Goal: Task Accomplishment & Management: Use online tool/utility

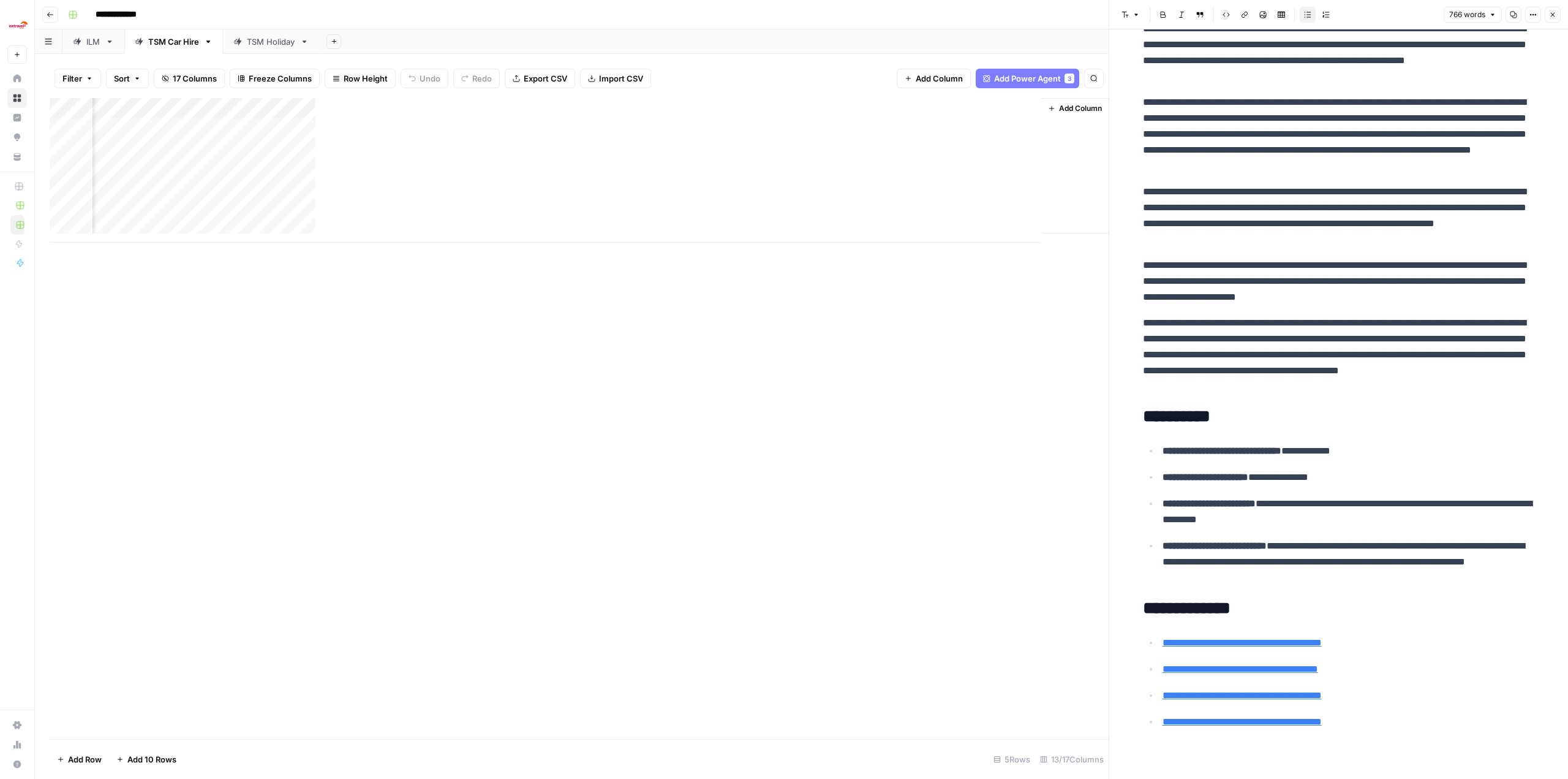
scroll to position [920, 0]
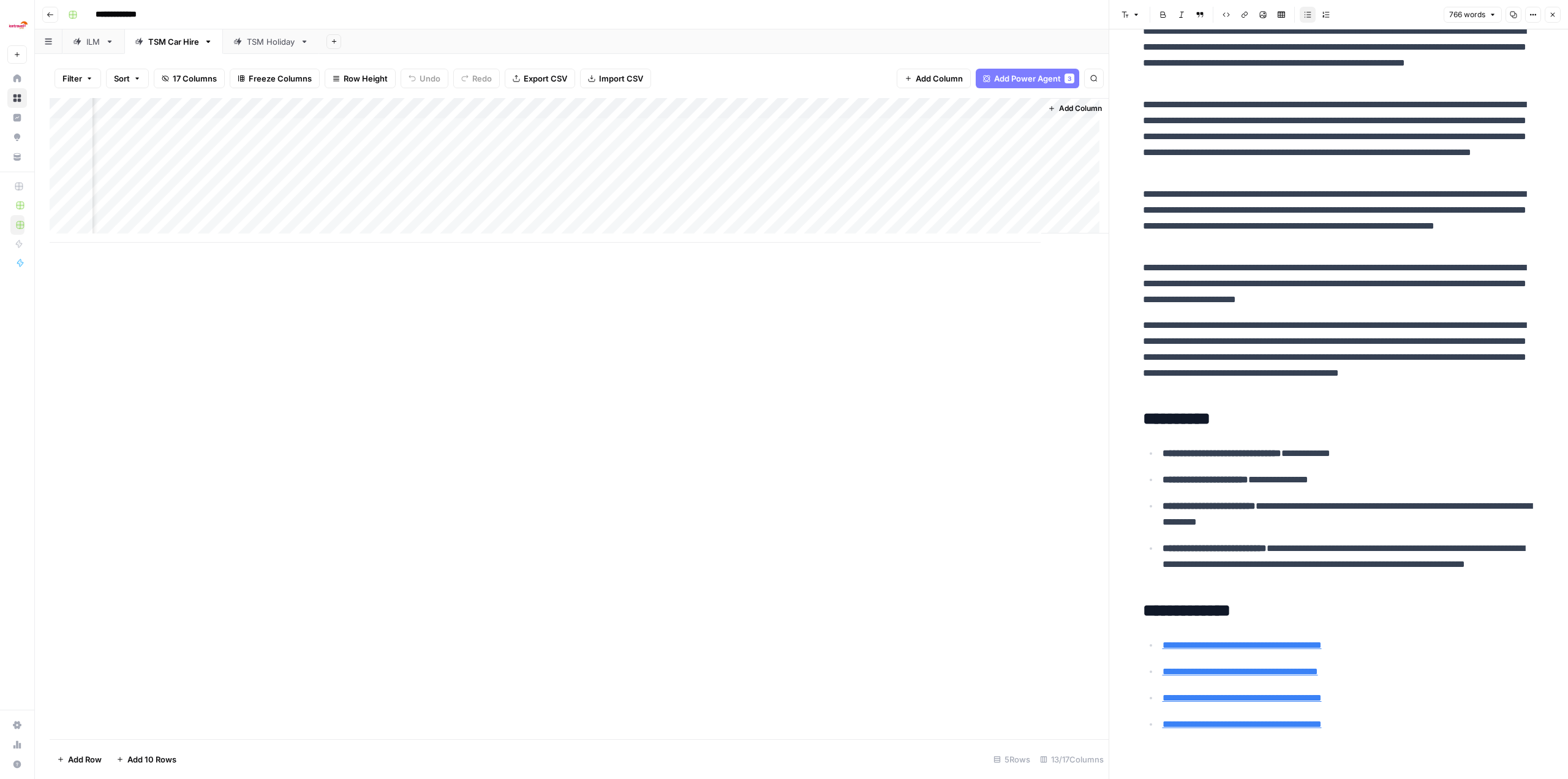
click at [88, 42] on div "ILM" at bounding box center [93, 41] width 14 height 12
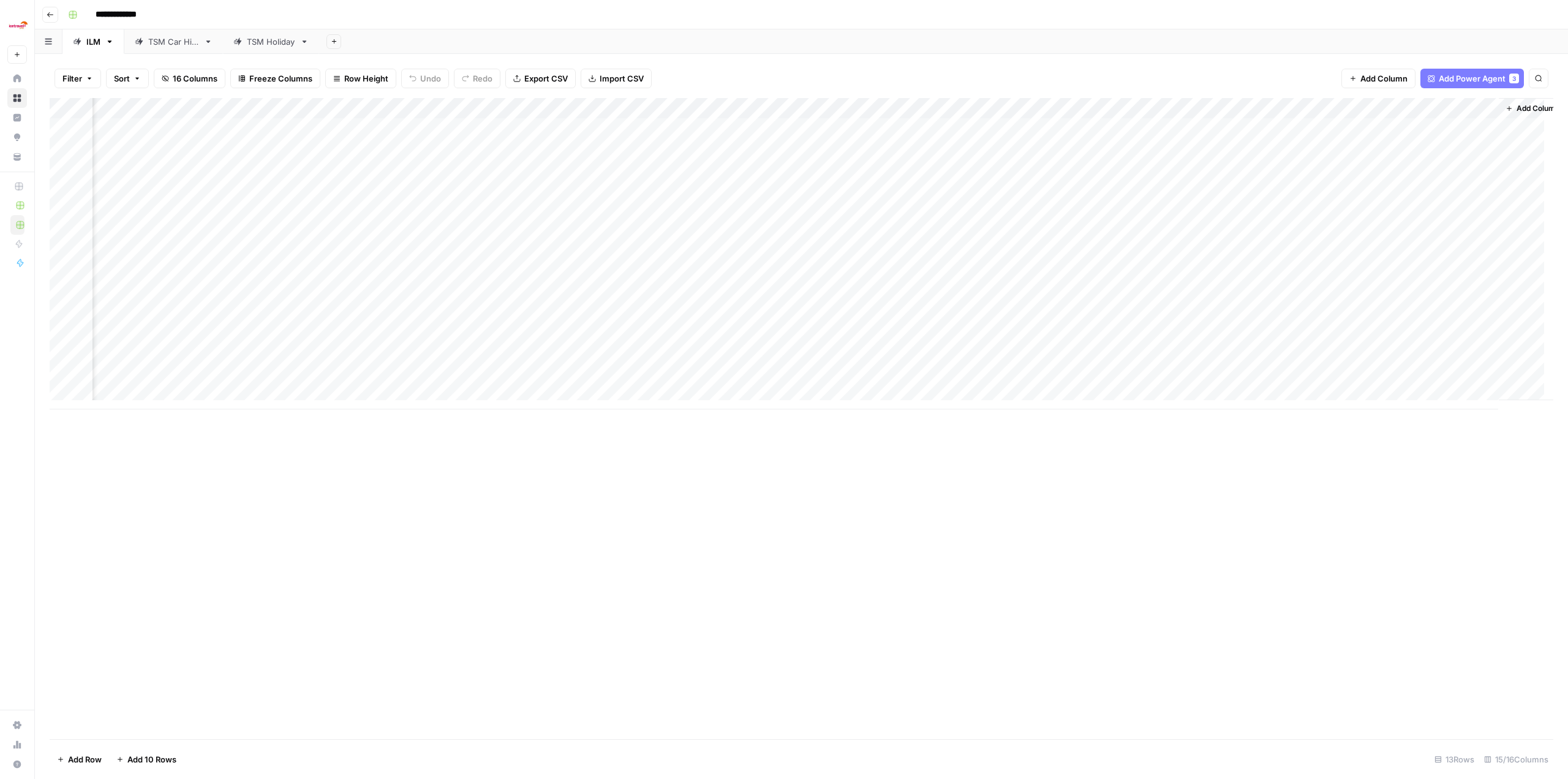
scroll to position [0, 343]
click at [381, 127] on div "Add Column" at bounding box center [801, 253] width 1504 height 311
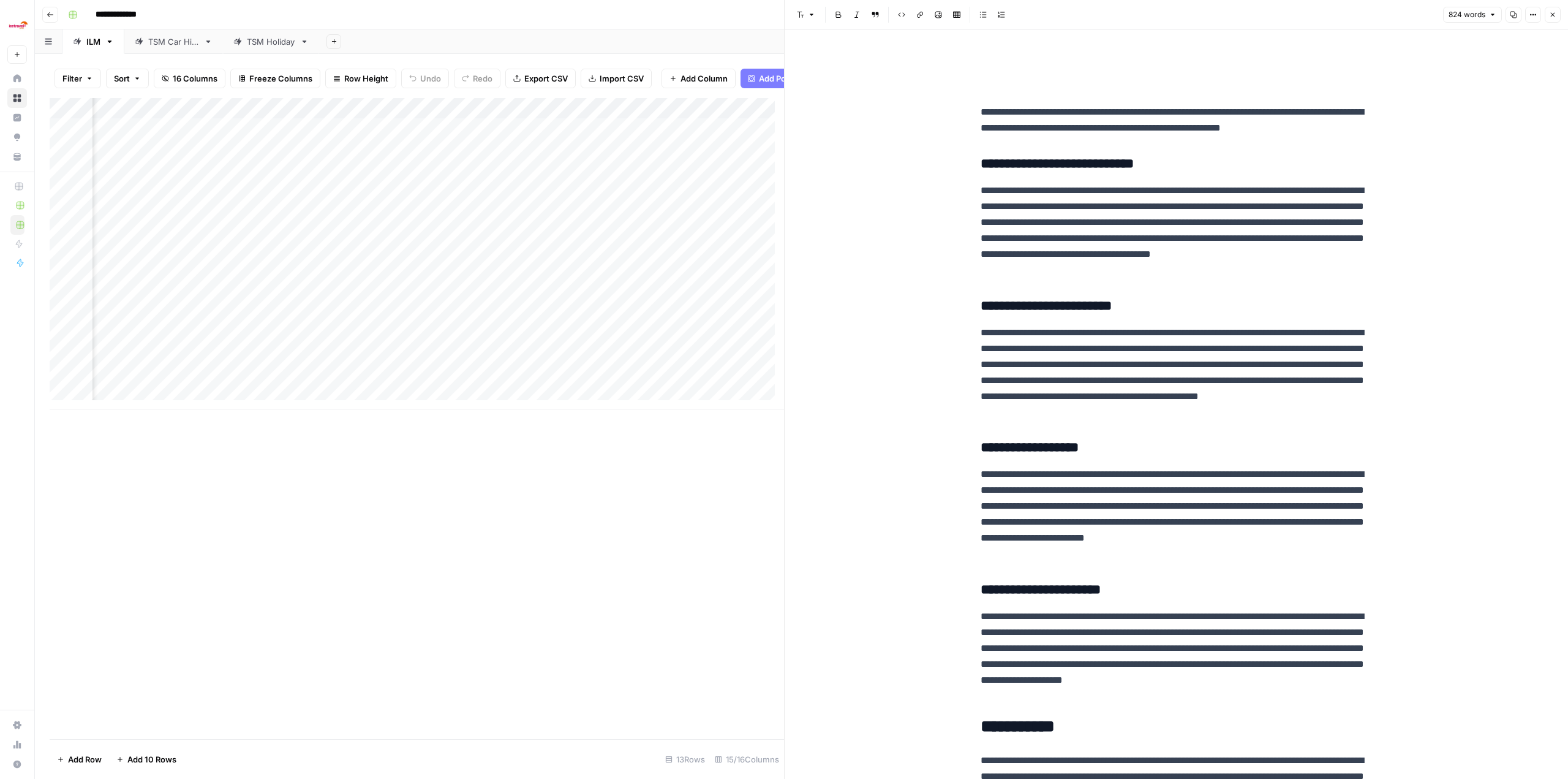
scroll to position [0, 938]
click at [381, 157] on div "Add Column" at bounding box center [417, 253] width 734 height 311
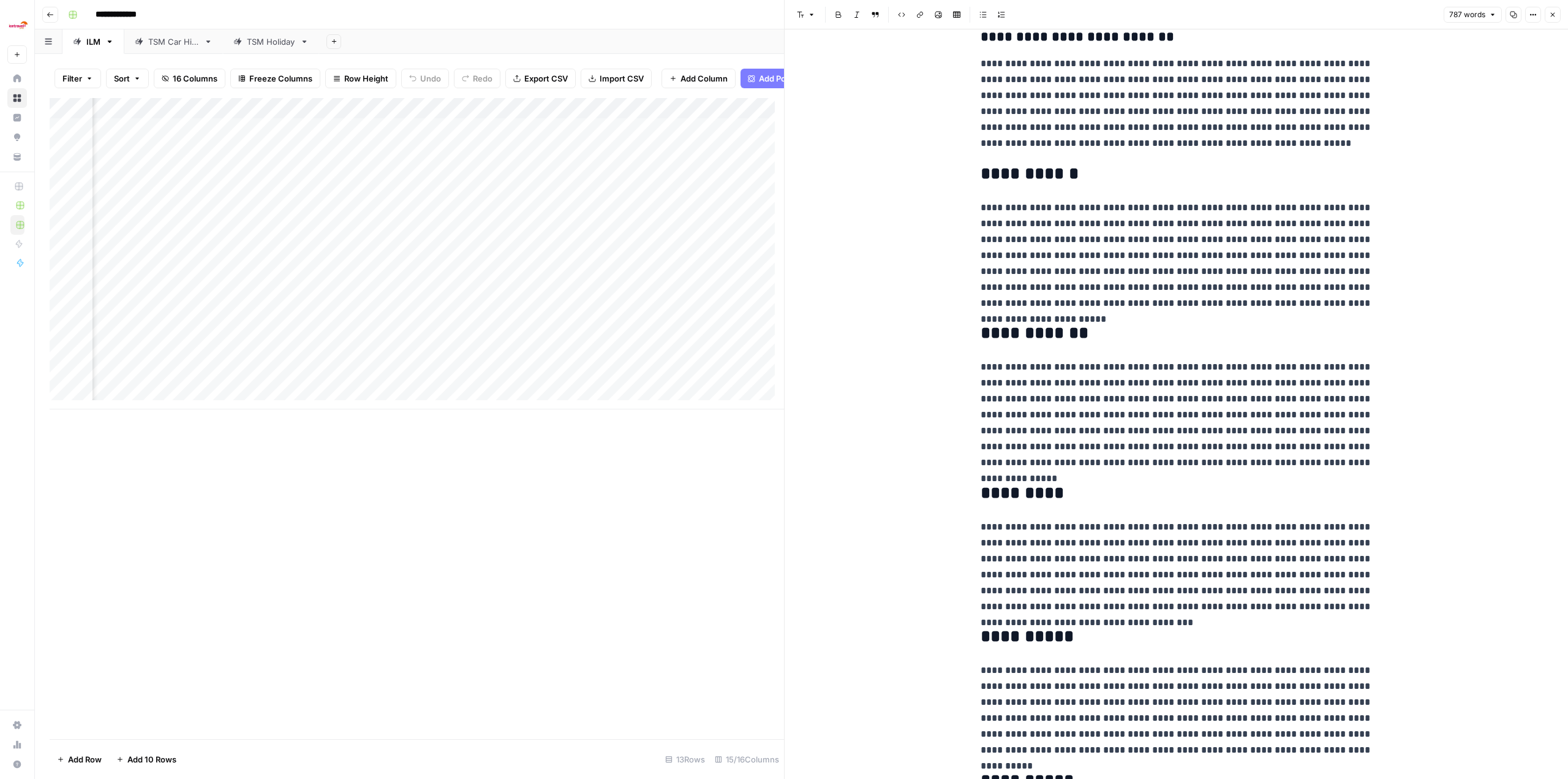
scroll to position [708, 0]
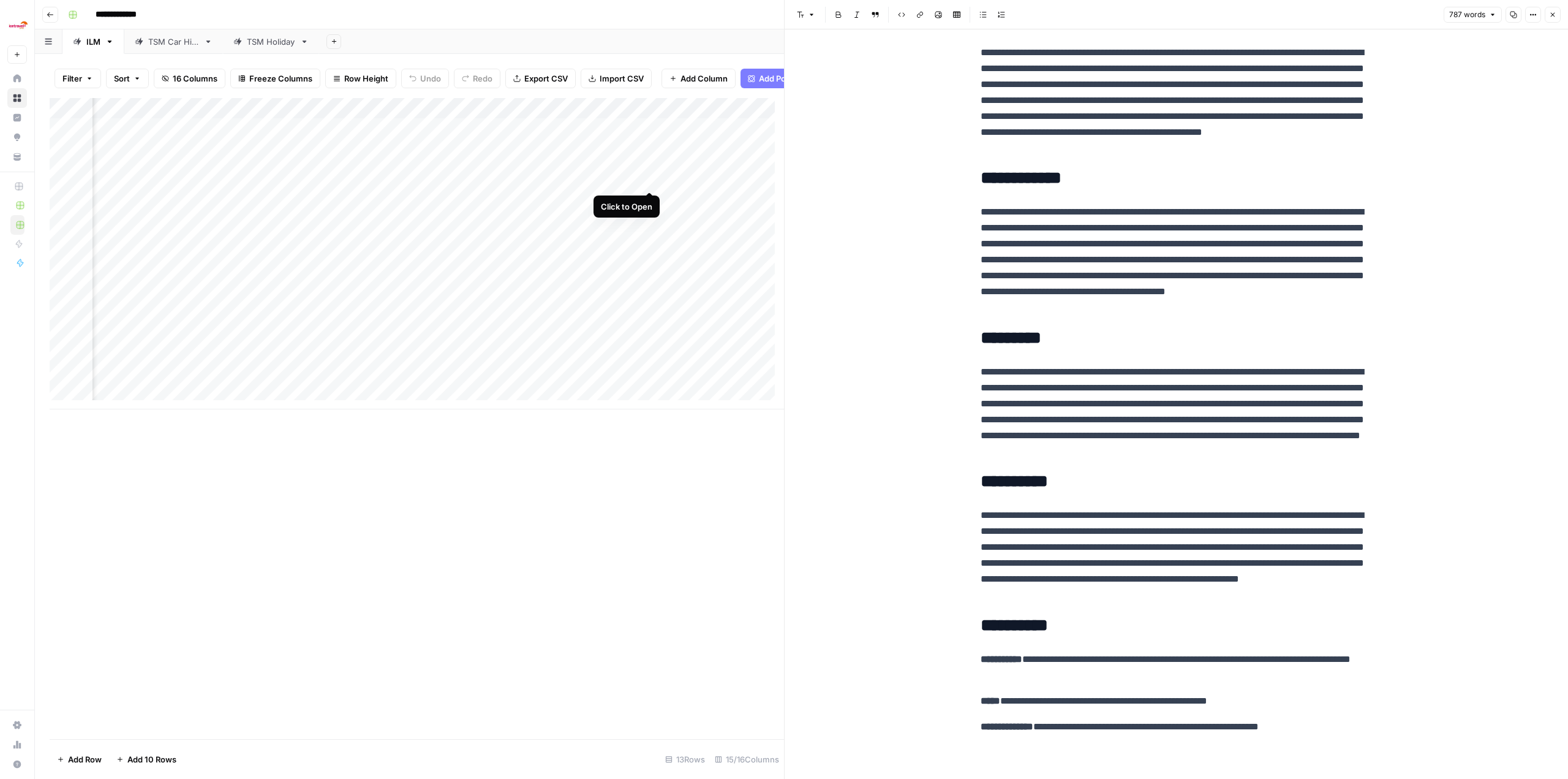
click at [381, 180] on div "Add Column" at bounding box center [417, 253] width 734 height 311
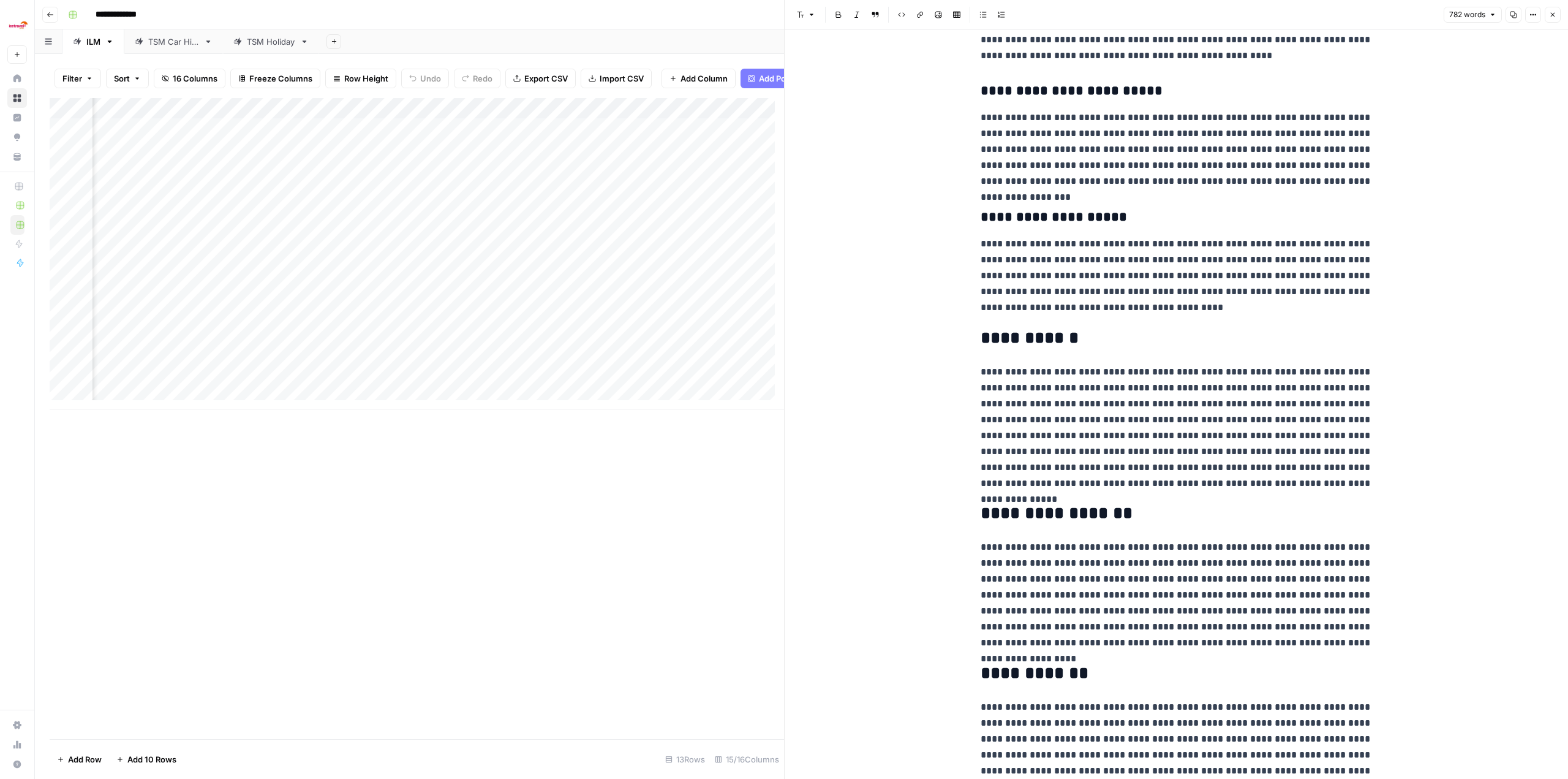
scroll to position [708, 0]
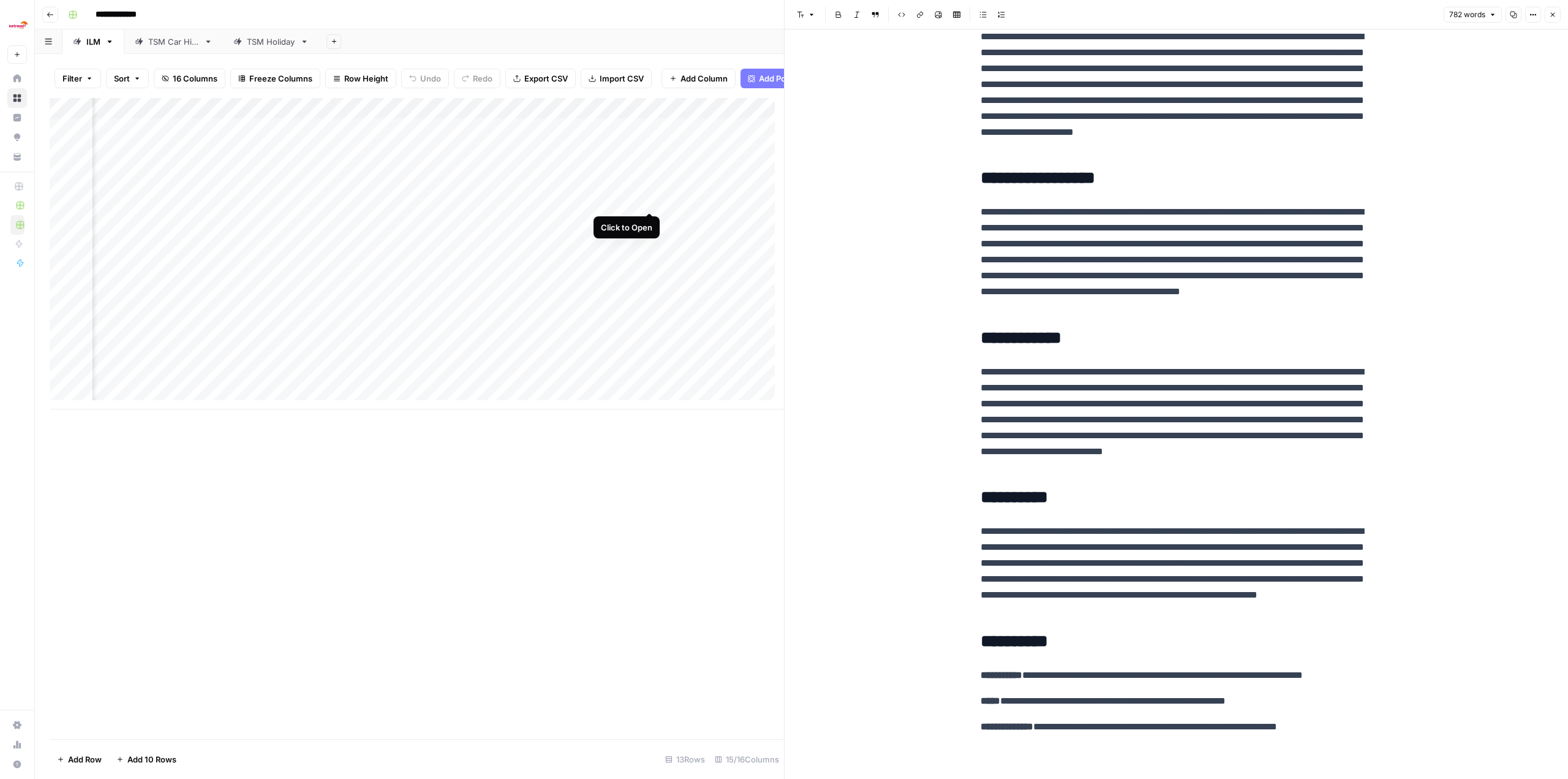
click at [381, 201] on div "Add Column" at bounding box center [417, 253] width 734 height 311
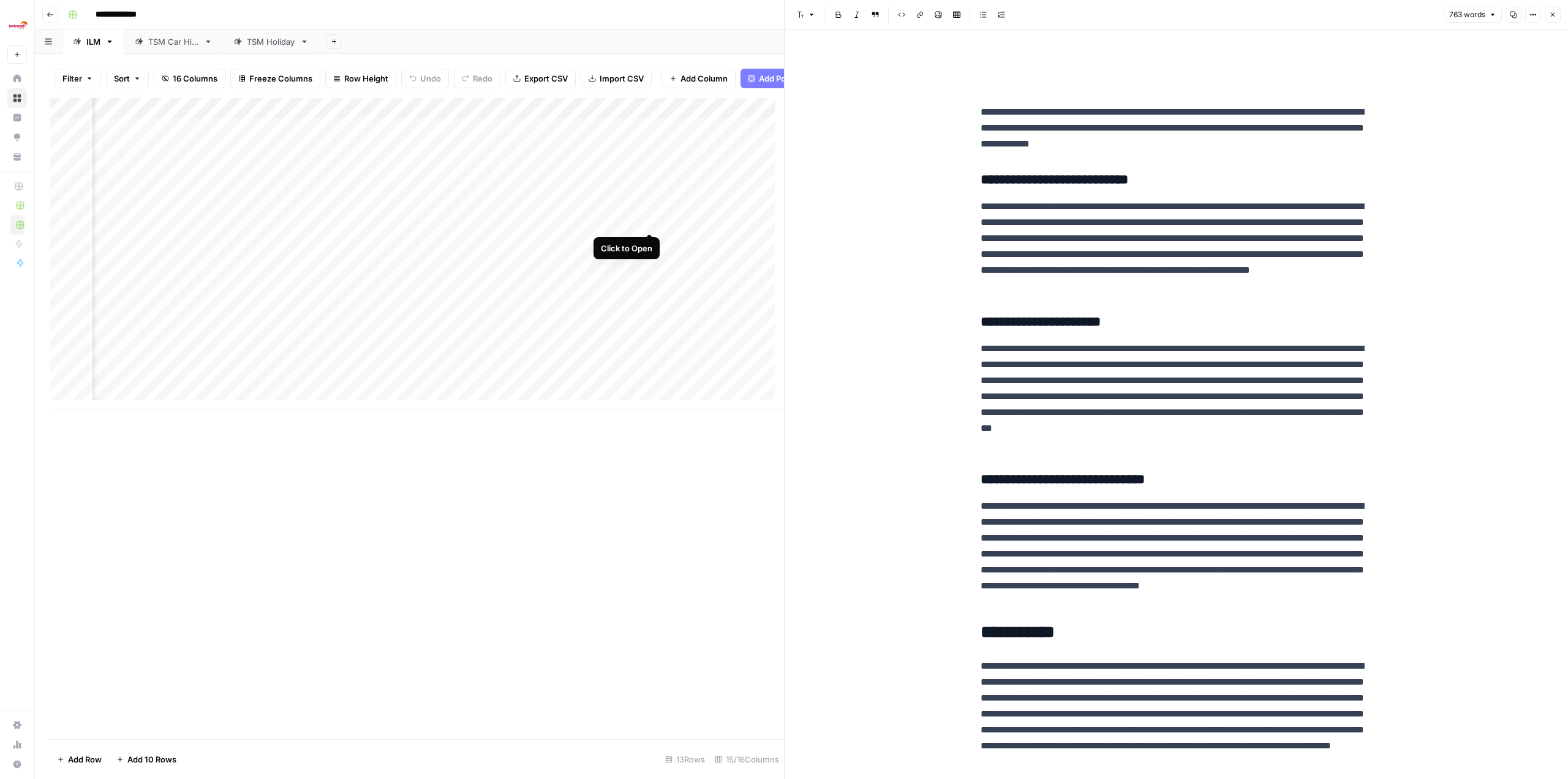
click at [381, 219] on div "Add Column" at bounding box center [417, 253] width 734 height 311
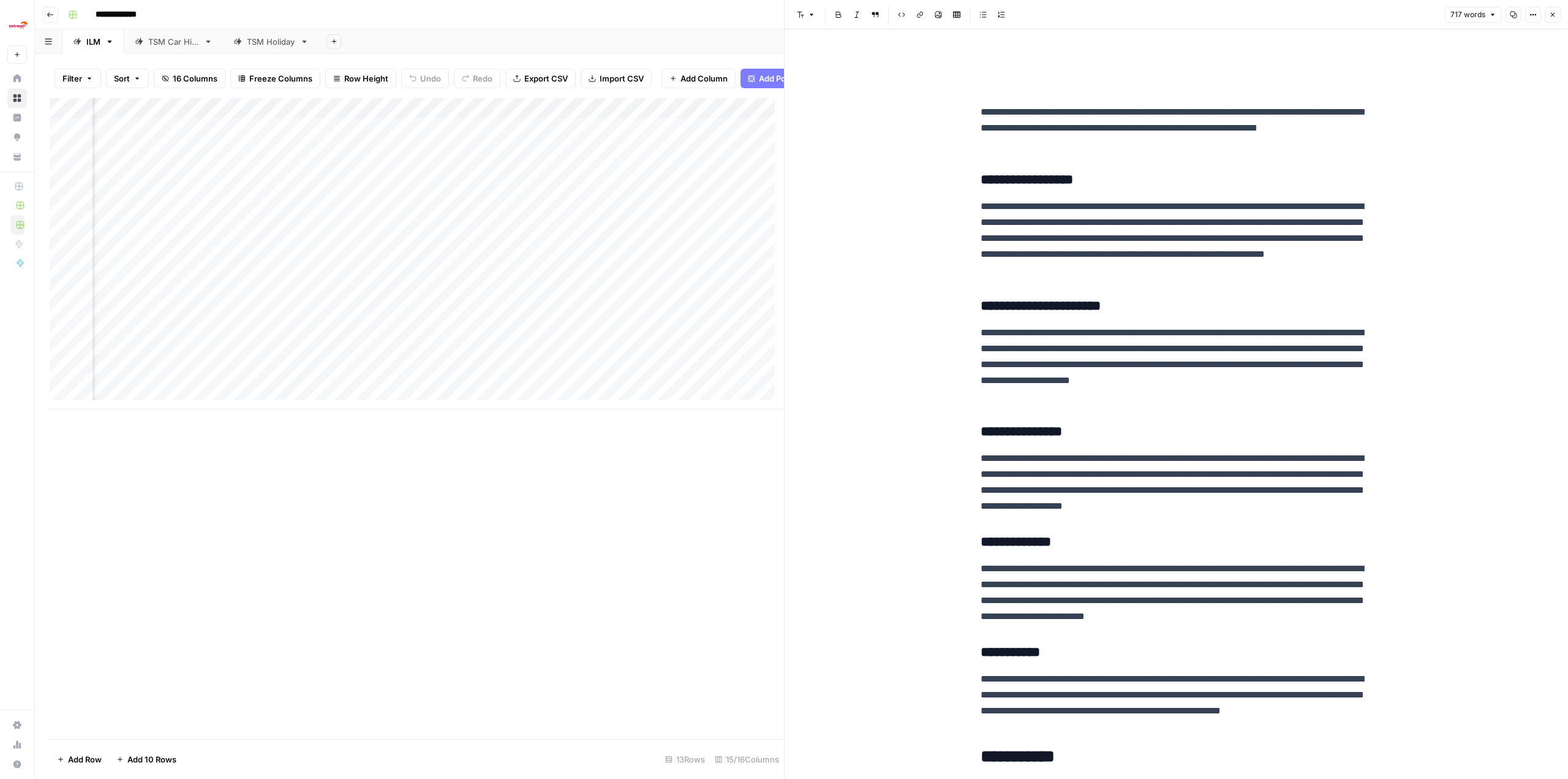
click at [381, 376] on div "Add Column" at bounding box center [417, 418] width 734 height 641
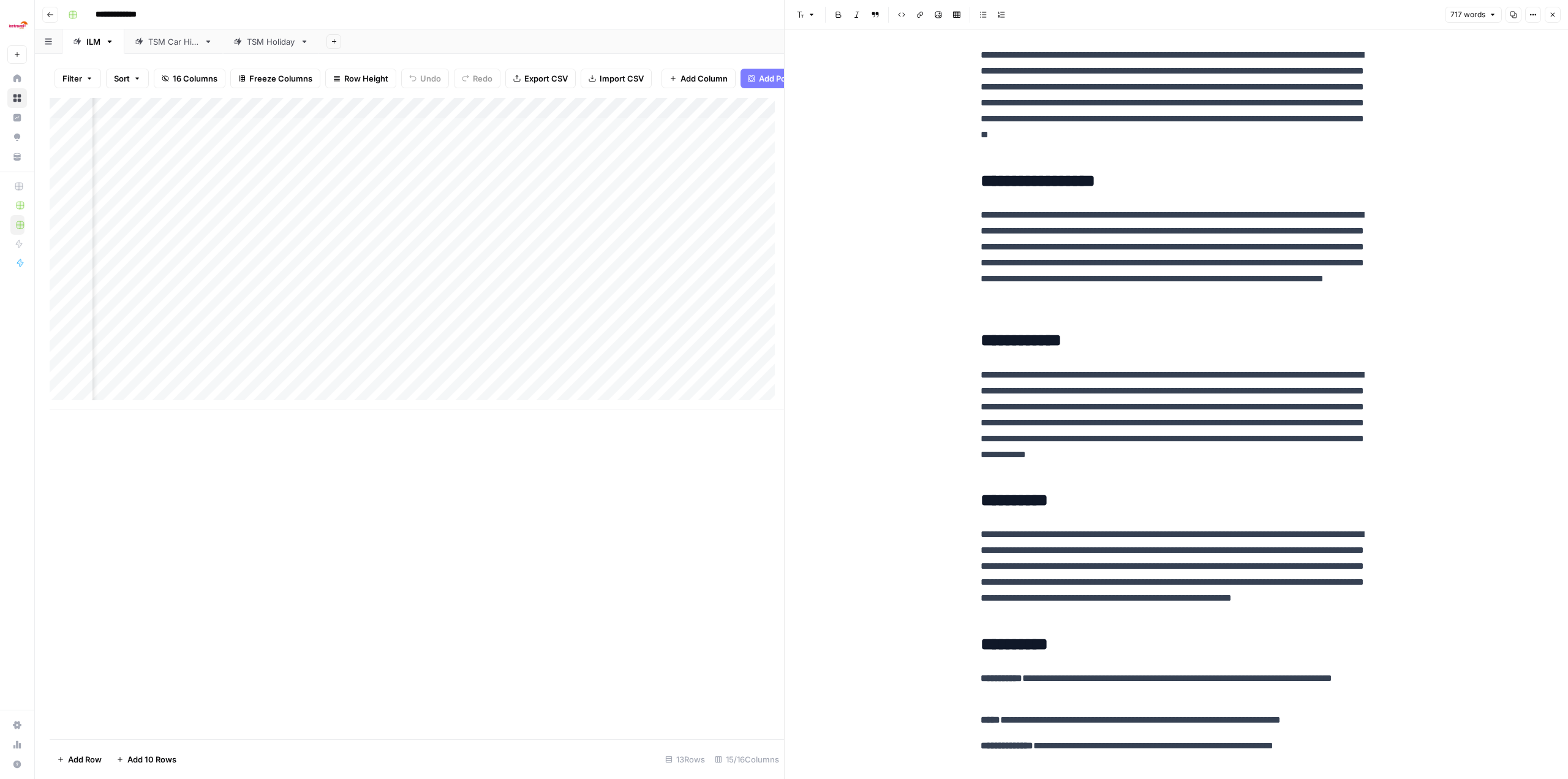
scroll to position [754, 0]
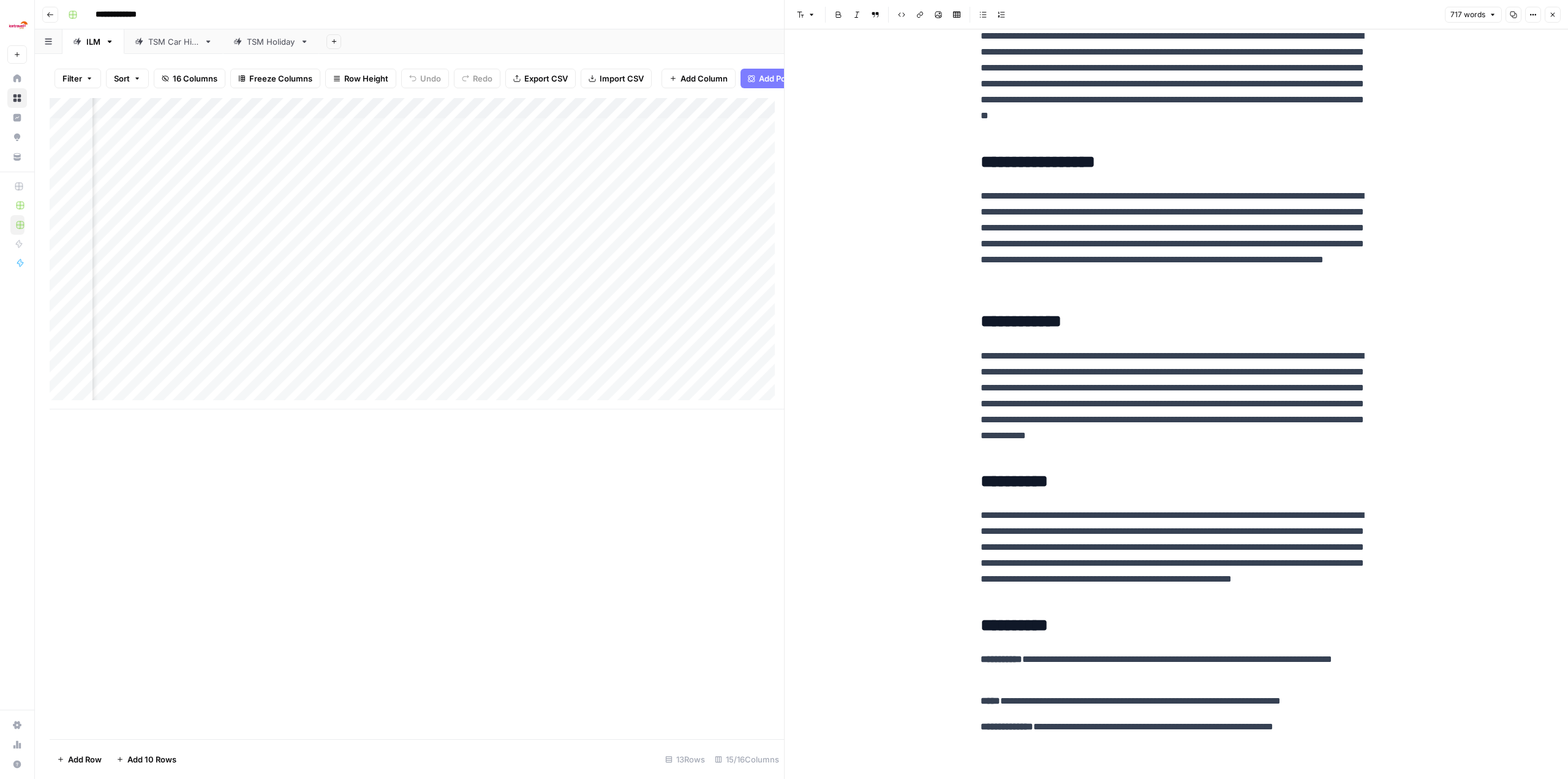
click at [193, 46] on div "TSM Car Hire" at bounding box center [173, 41] width 51 height 12
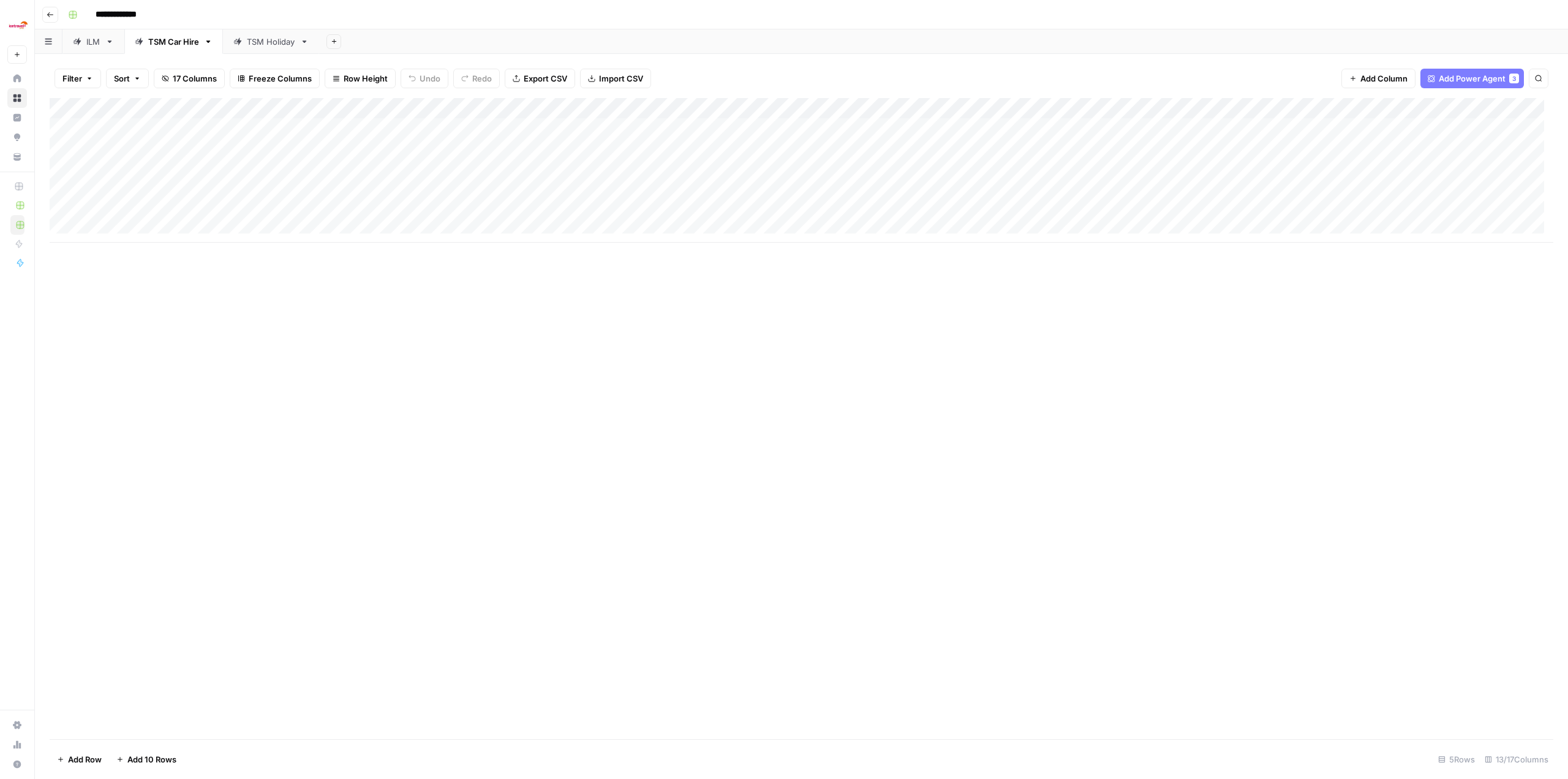
scroll to position [0, 116]
click at [381, 129] on div "Add Column" at bounding box center [801, 170] width 1504 height 145
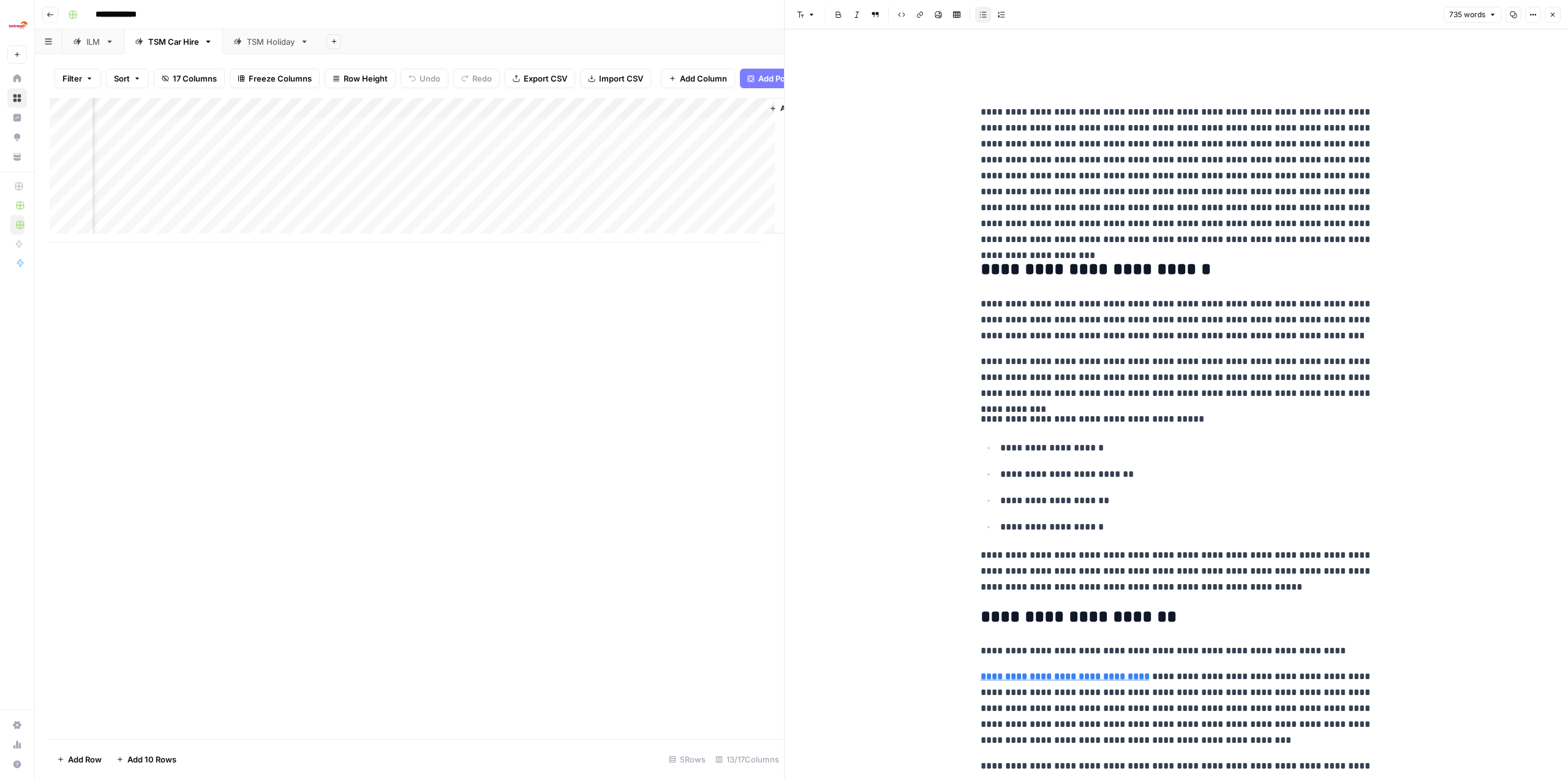
scroll to position [0, 886]
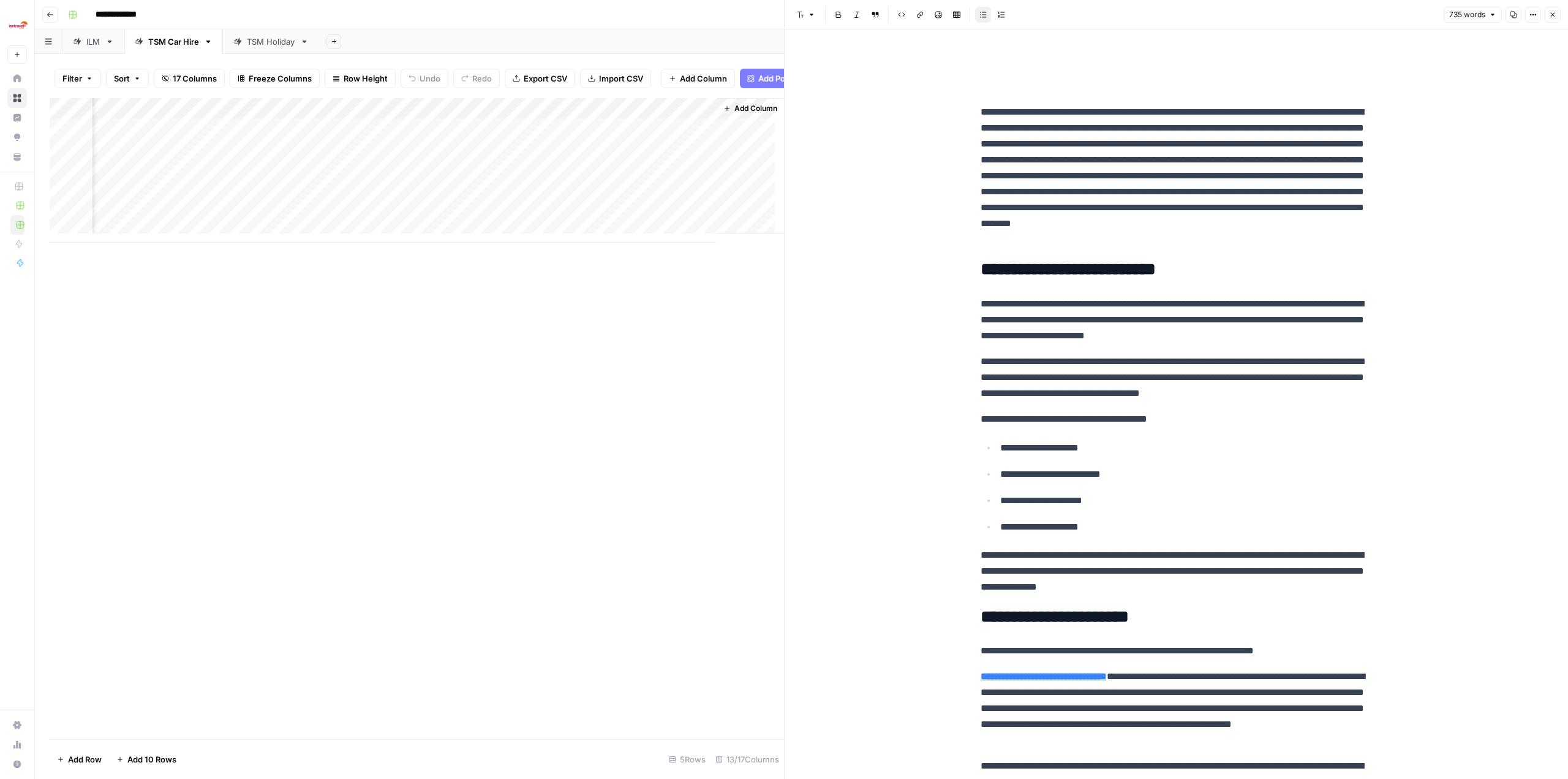
click at [381, 157] on div "Add Column" at bounding box center [417, 170] width 734 height 145
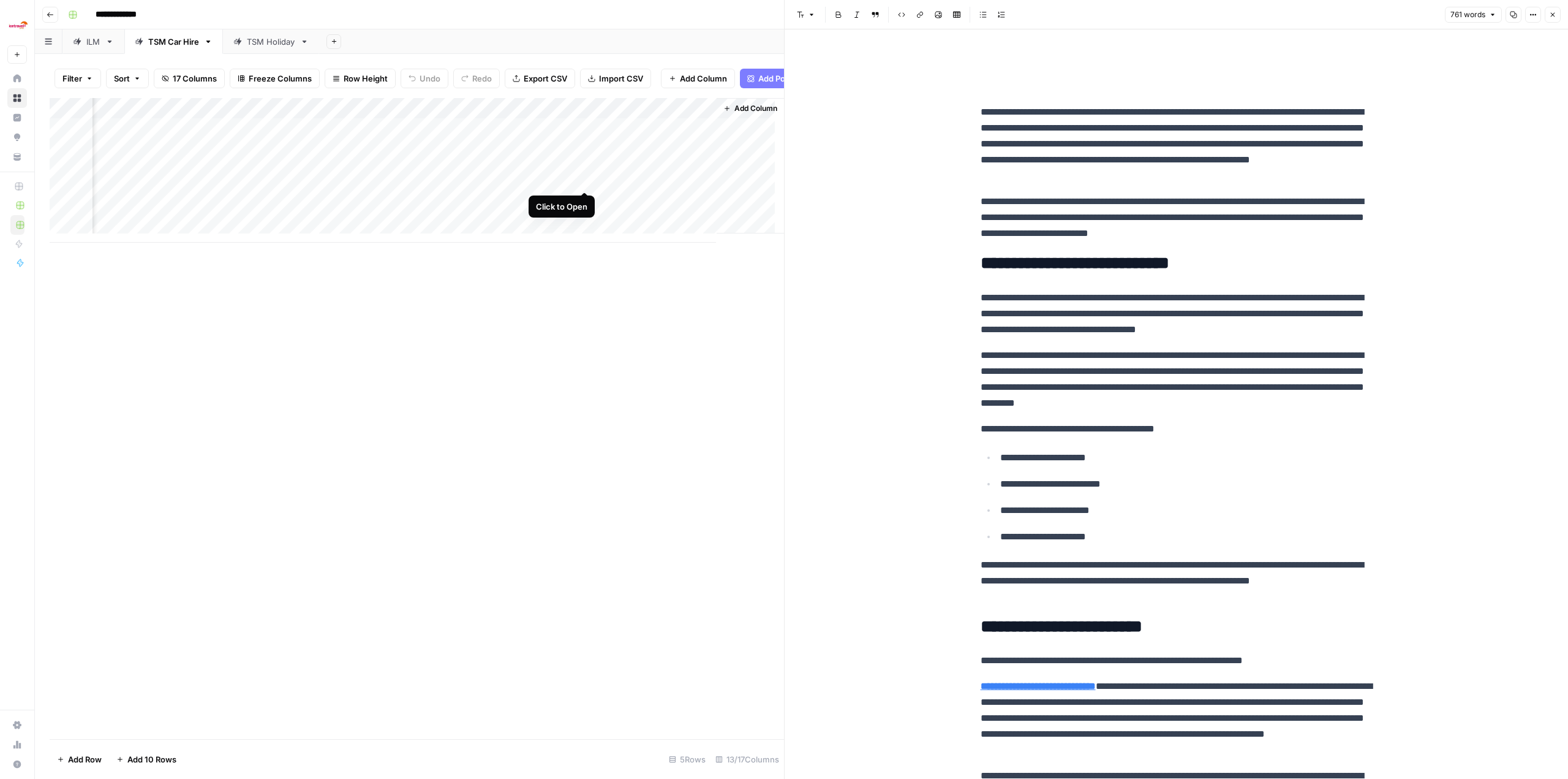
click at [381, 177] on div "Add Column" at bounding box center [417, 170] width 734 height 145
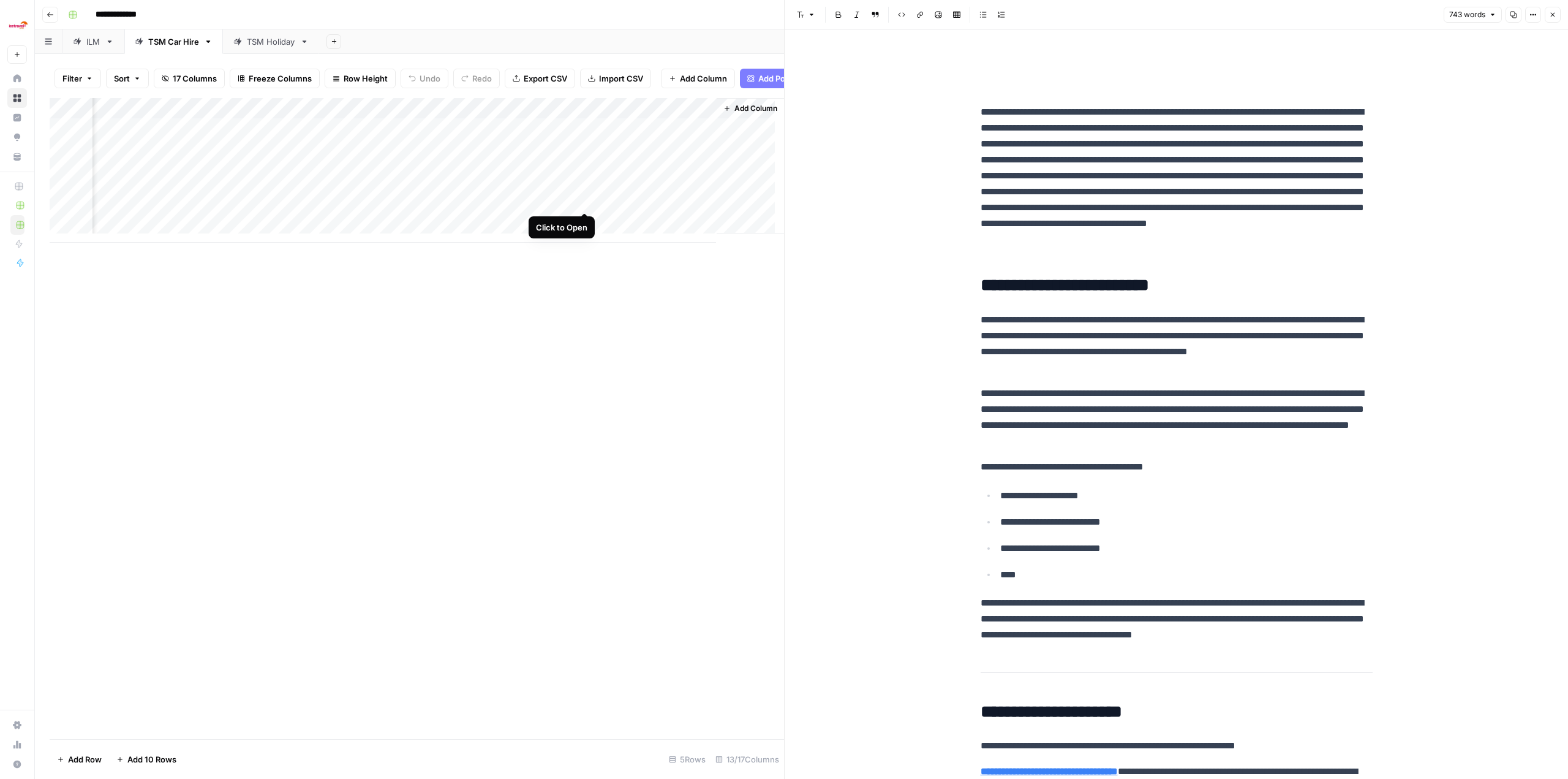
click at [381, 196] on div "Add Column" at bounding box center [417, 170] width 734 height 145
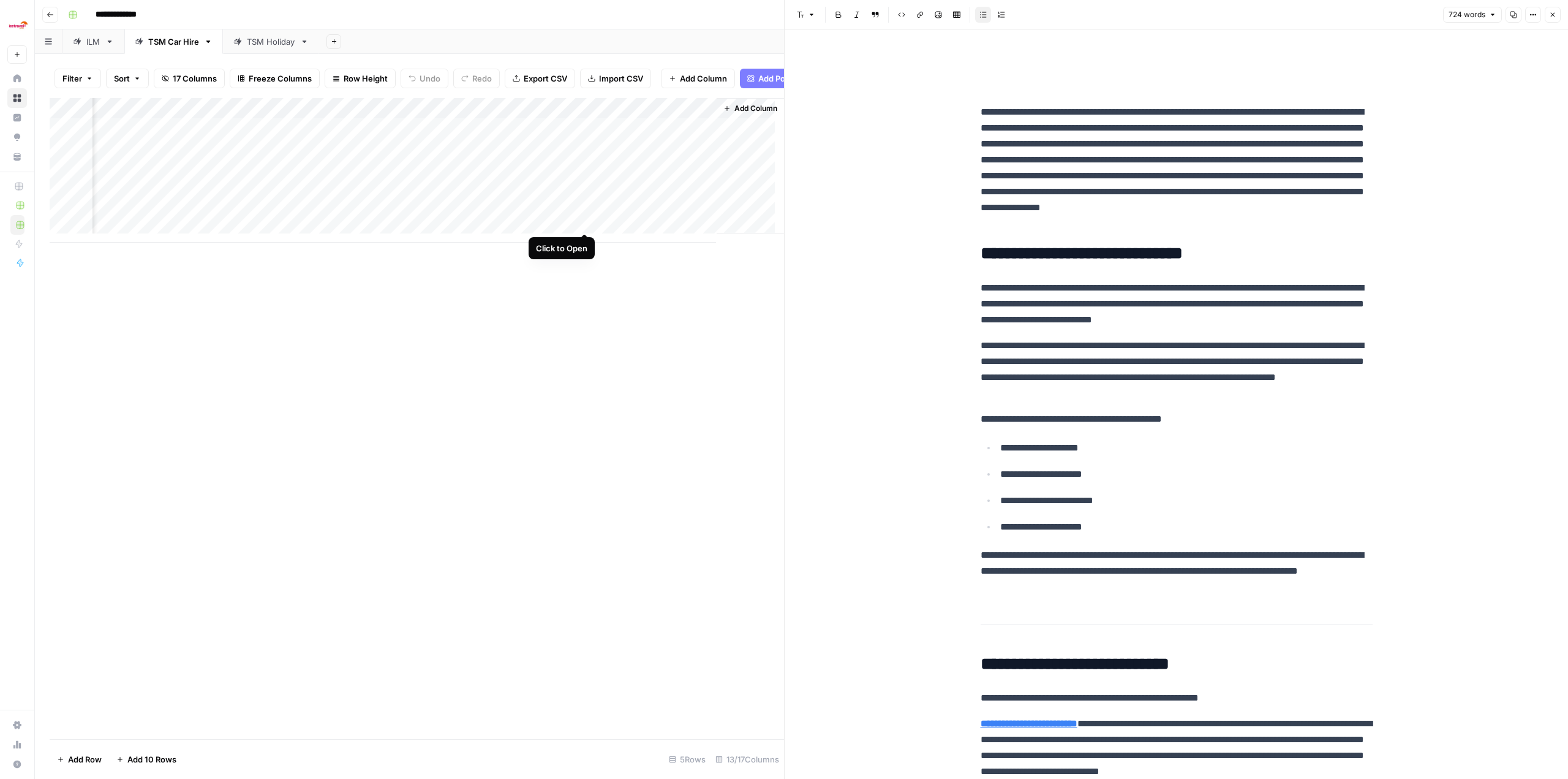
click at [381, 217] on div "Add Column" at bounding box center [417, 170] width 734 height 145
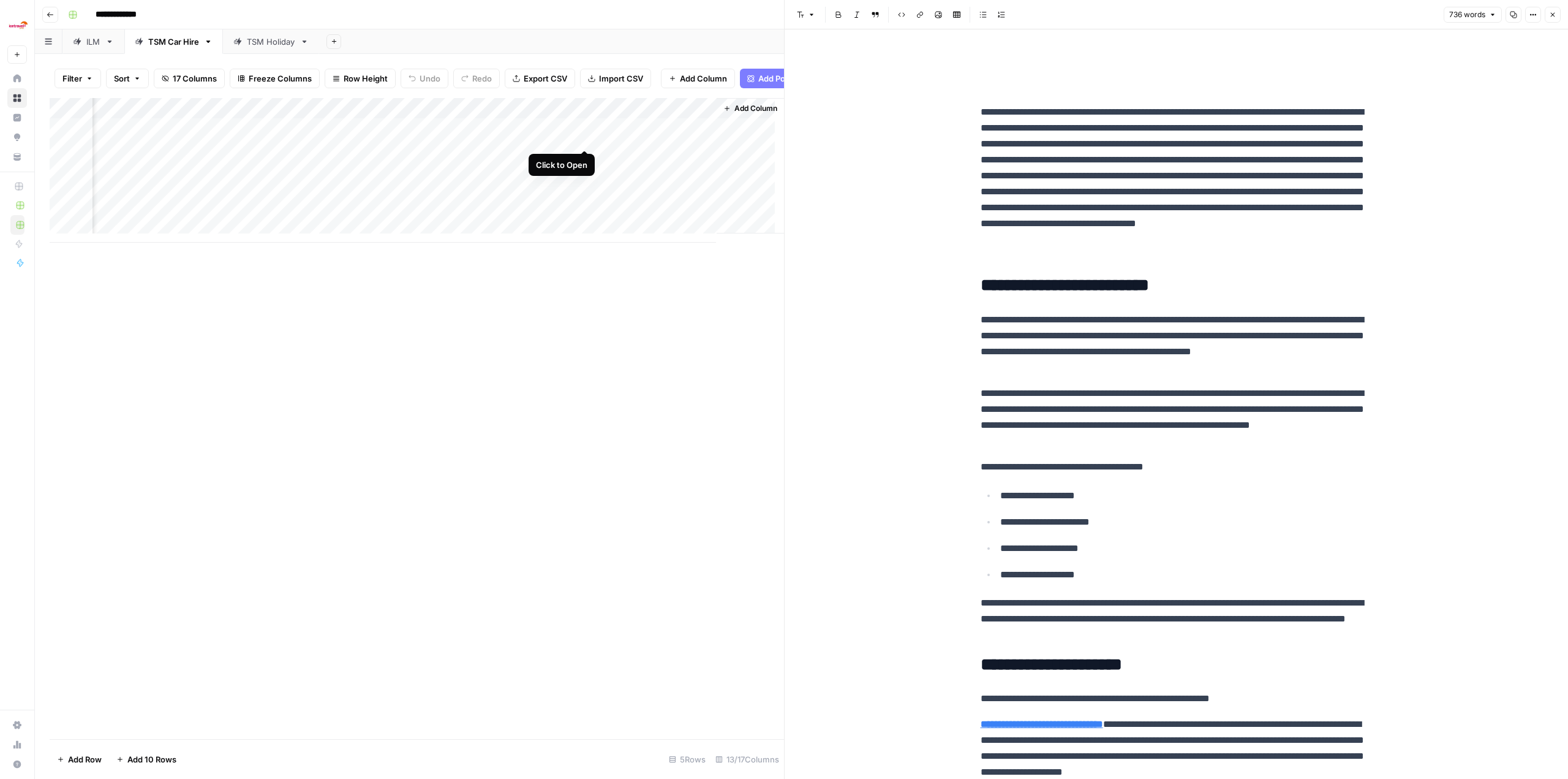
click at [381, 138] on div "Add Column" at bounding box center [417, 170] width 734 height 145
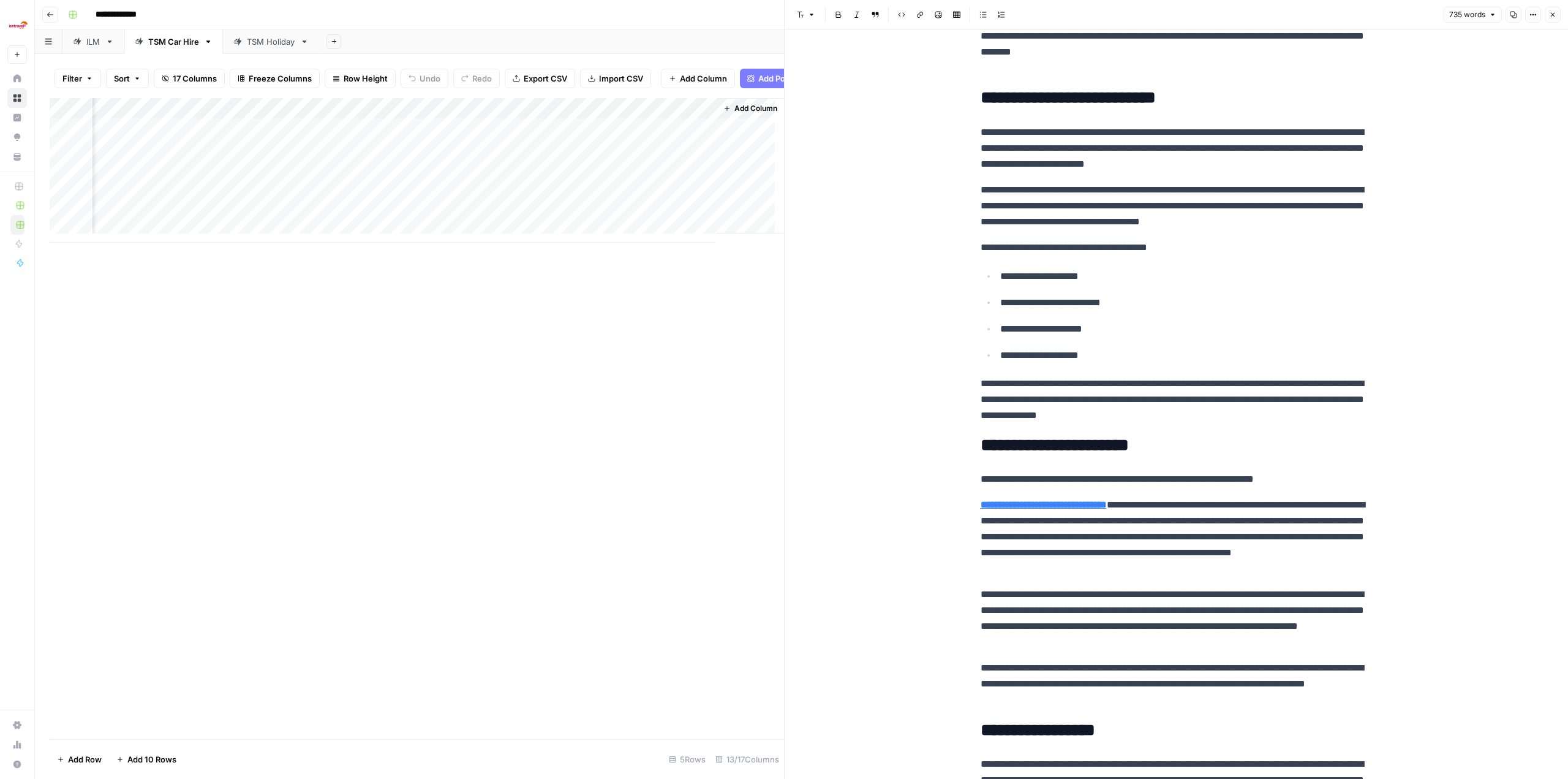
scroll to position [429, 0]
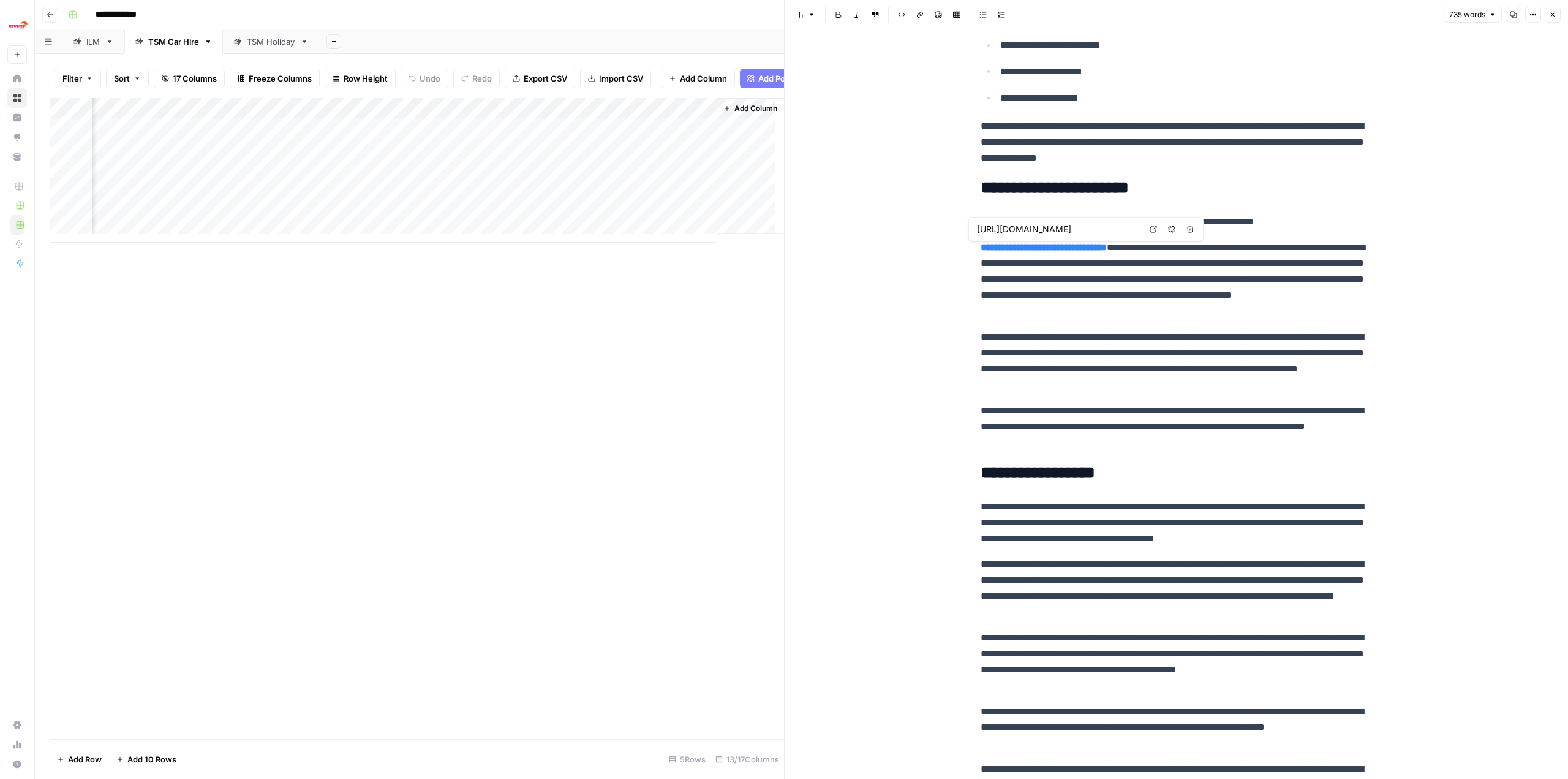
click at [381, 244] on strong "**********" at bounding box center [1043, 247] width 126 height 9
click at [381, 338] on p "**********" at bounding box center [1176, 361] width 392 height 64
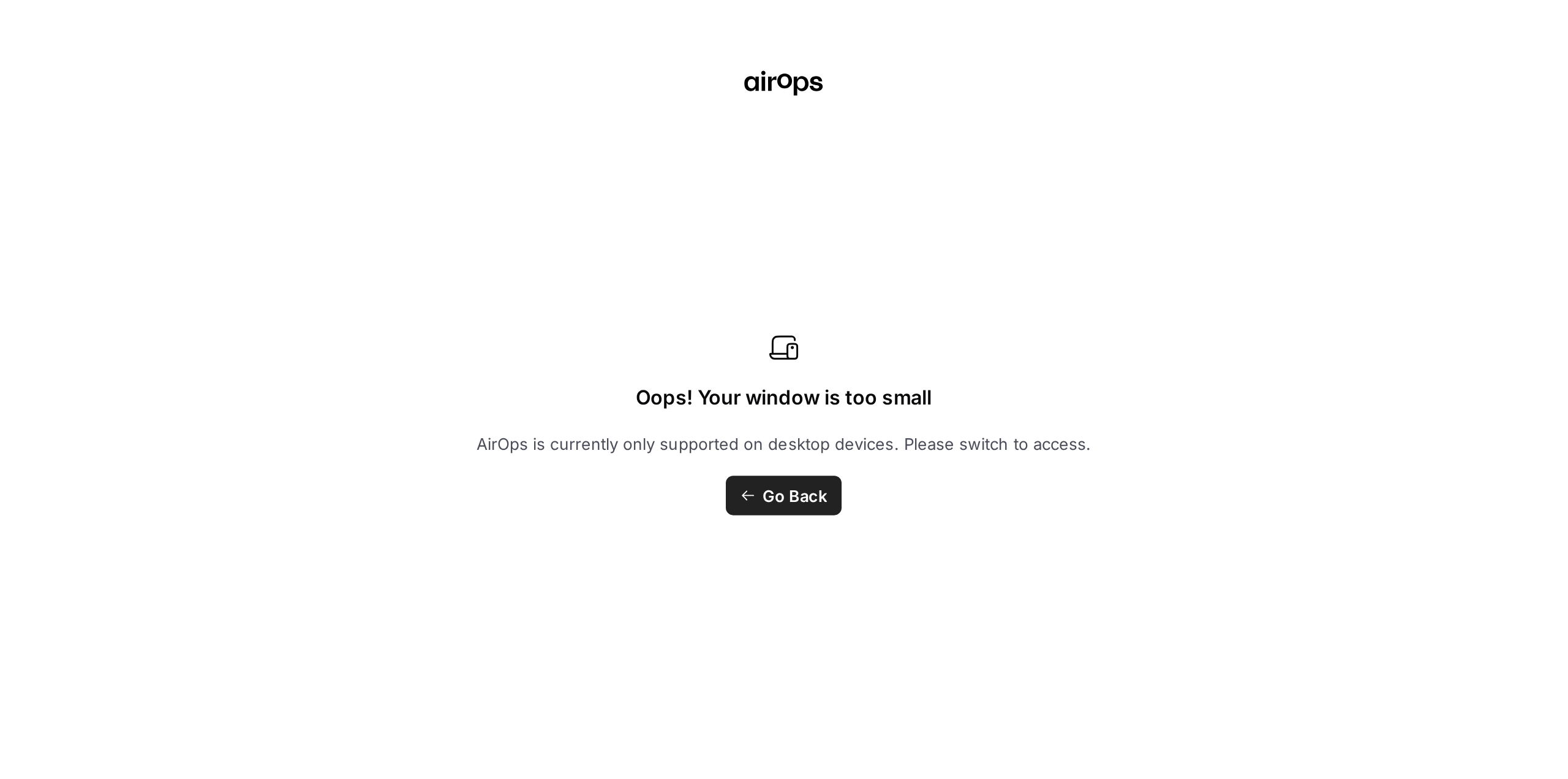
scroll to position [0, 561]
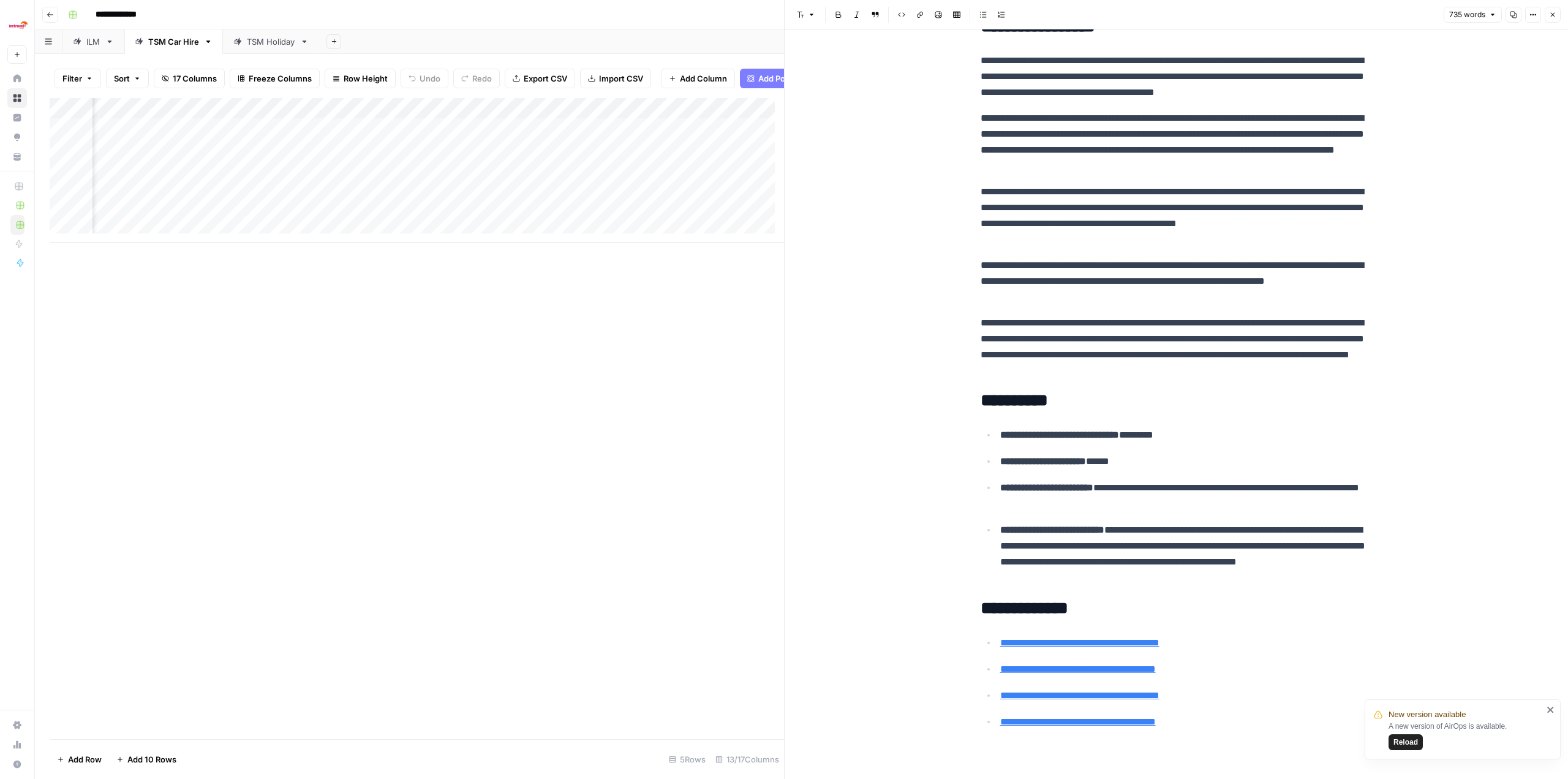
click at [381, 376] on div "Add Column" at bounding box center [417, 418] width 734 height 641
